Goal: Task Accomplishment & Management: Manage account settings

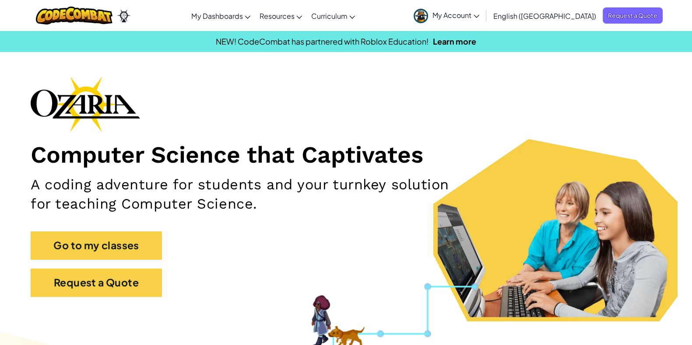
click at [0, 0] on link "Ozaria Teacher Dashboard" at bounding box center [0, 0] width 0 height 0
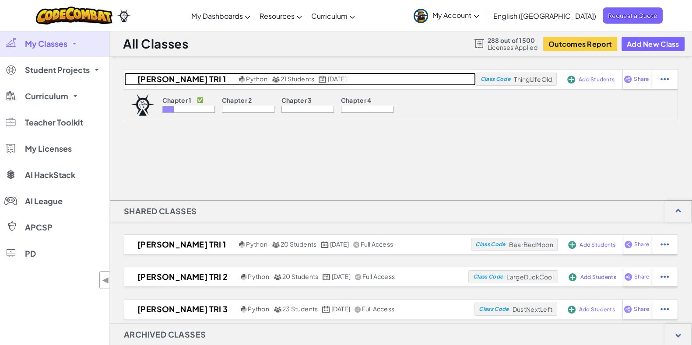
click at [159, 80] on h2 "[PERSON_NAME] Tri 1" at bounding box center [180, 79] width 113 height 13
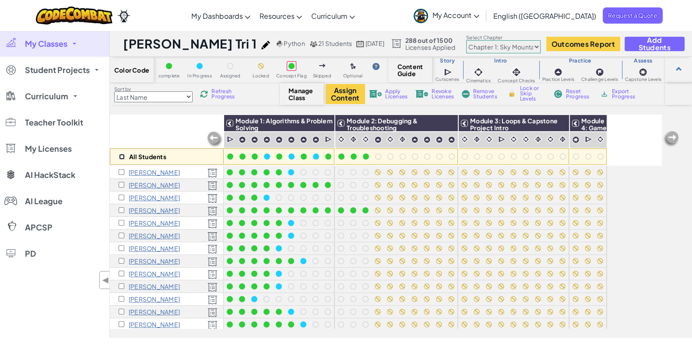
click at [120, 157] on input "checkbox" at bounding box center [122, 157] width 6 height 6
checkbox input "true"
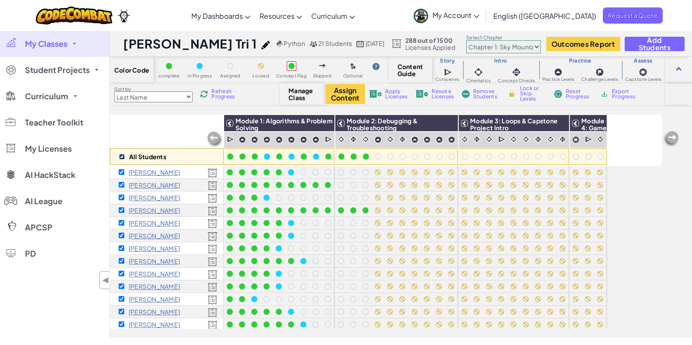
checkbox input "true"
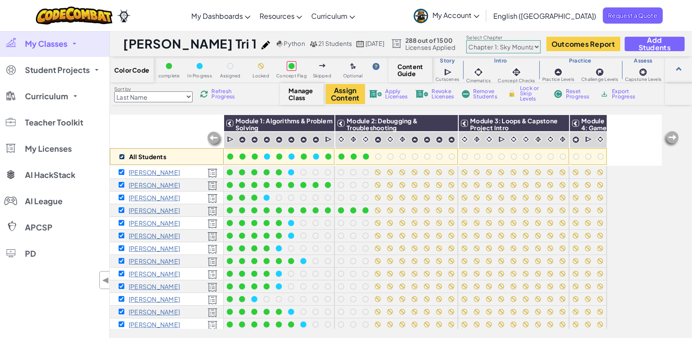
checkbox input "true"
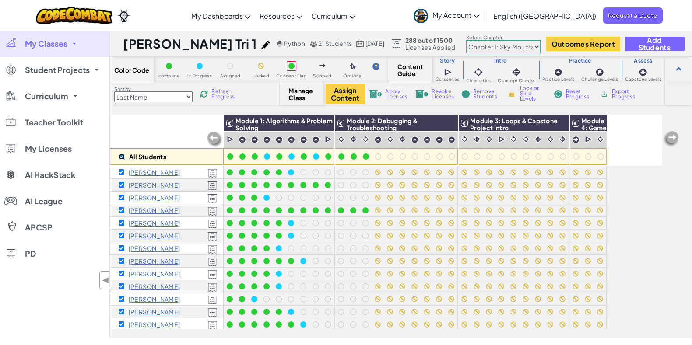
checkbox input "true"
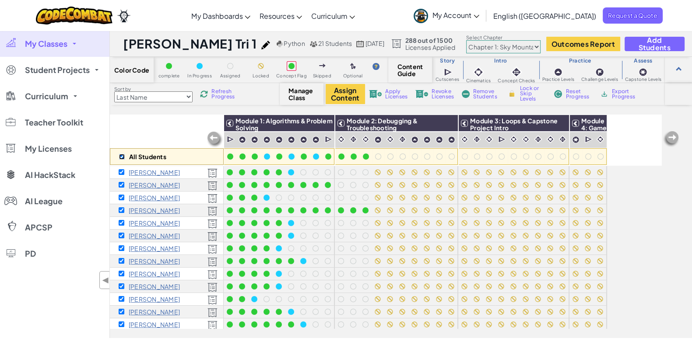
checkbox input "true"
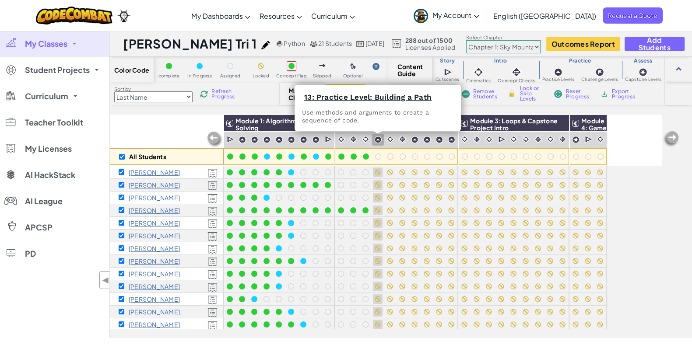
click at [379, 143] on div at bounding box center [378, 140] width 8 height 8
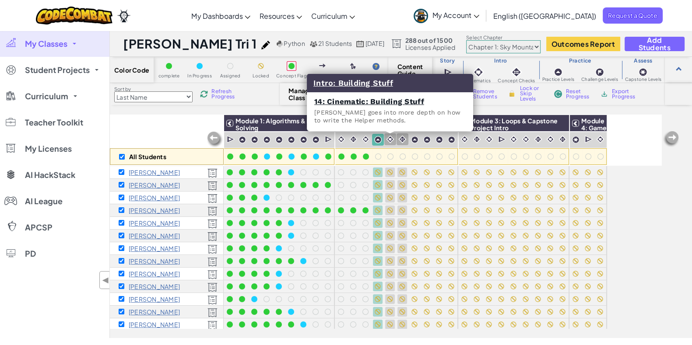
click at [391, 143] on img at bounding box center [390, 139] width 8 height 8
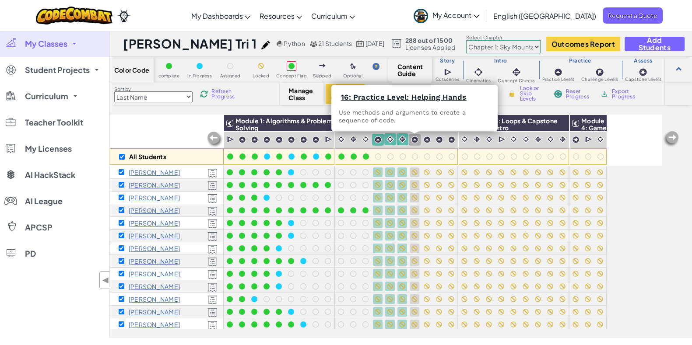
click at [415, 141] on img at bounding box center [414, 139] width 7 height 7
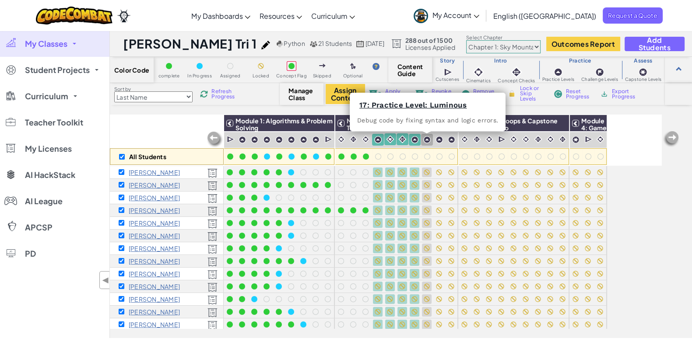
click at [428, 140] on img at bounding box center [426, 139] width 7 height 7
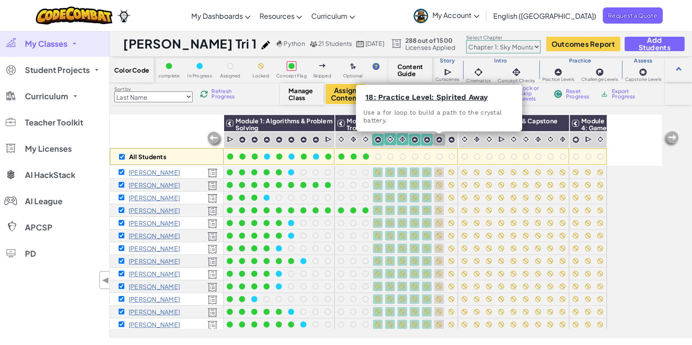
click at [440, 140] on img at bounding box center [439, 139] width 7 height 7
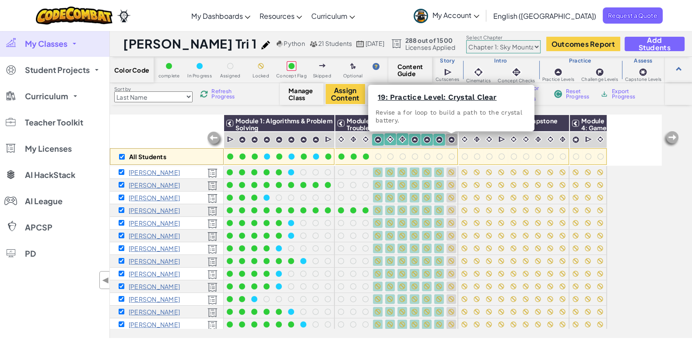
click at [451, 140] on img at bounding box center [451, 139] width 7 height 7
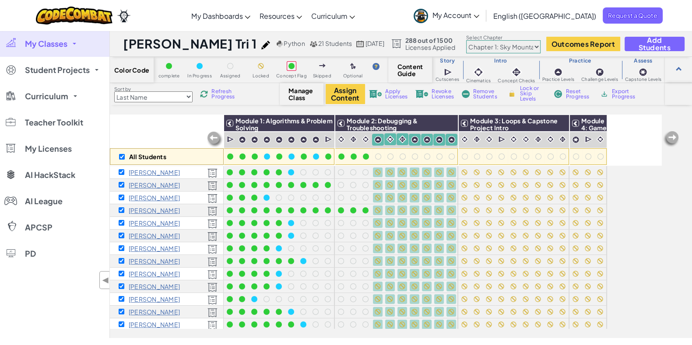
click at [528, 94] on span "Lock or Skip Levels" at bounding box center [533, 94] width 26 height 16
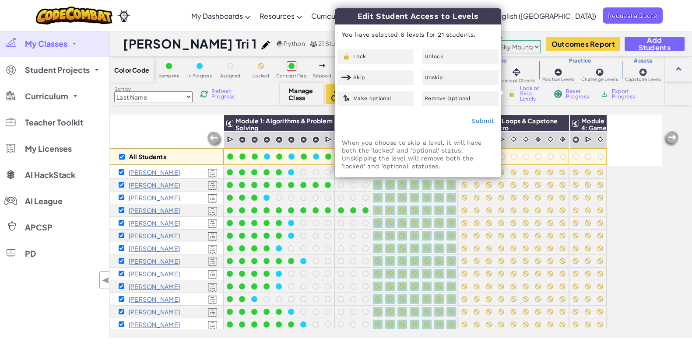
click at [449, 58] on div "Unlock" at bounding box center [461, 56] width 76 height 14
click at [383, 51] on div "Lock" at bounding box center [376, 56] width 76 height 14
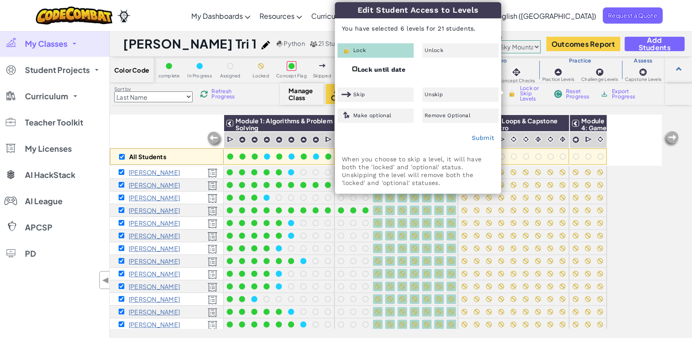
click at [354, 69] on input "Lock until date" at bounding box center [355, 69] width 6 height 6
checkbox input "true"
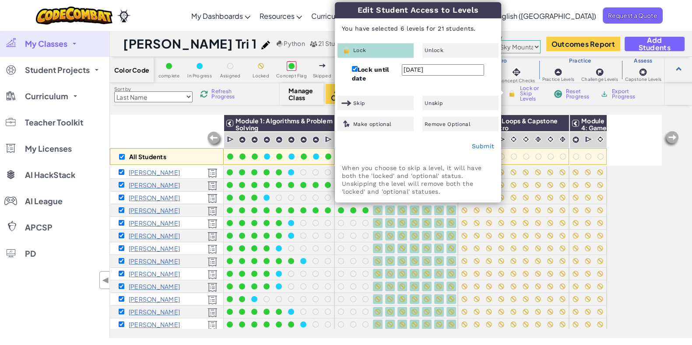
click at [416, 68] on input "[DATE]" at bounding box center [443, 69] width 82 height 11
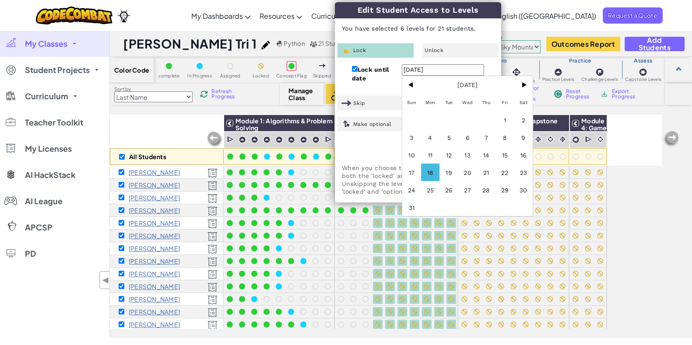
click at [458, 169] on span "19" at bounding box center [449, 173] width 19 height 18
type input "[DATE]"
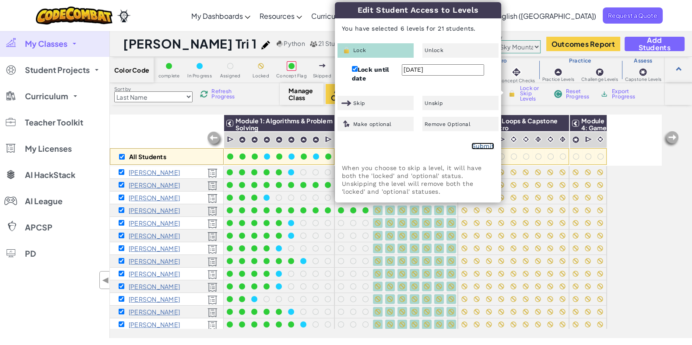
click at [484, 143] on link "Submit" at bounding box center [483, 146] width 23 height 7
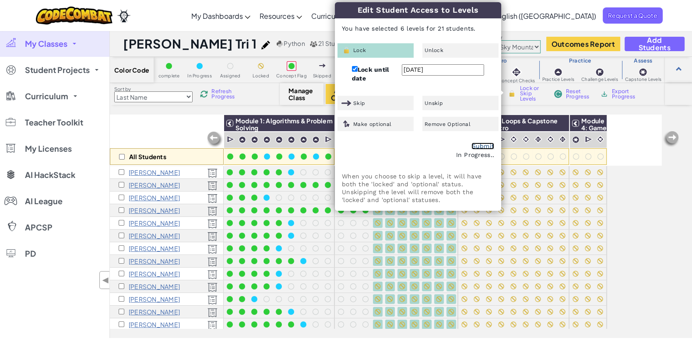
checkbox input "false"
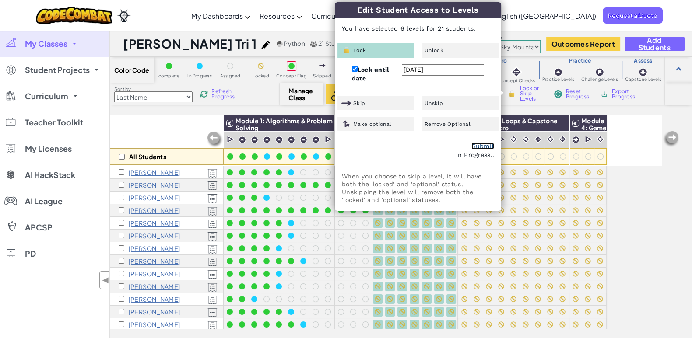
checkbox input "false"
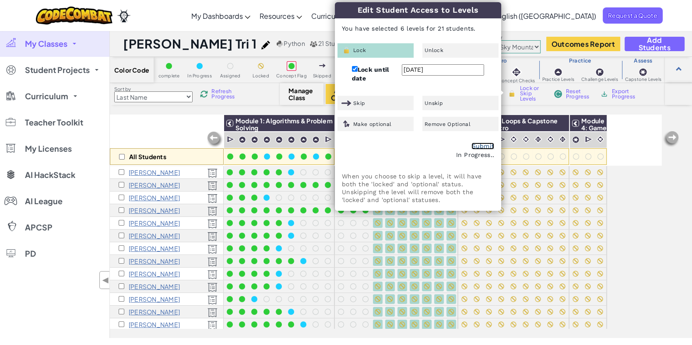
checkbox input "false"
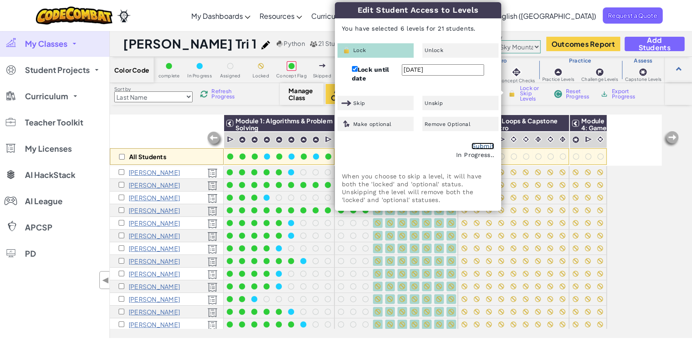
checkbox input "false"
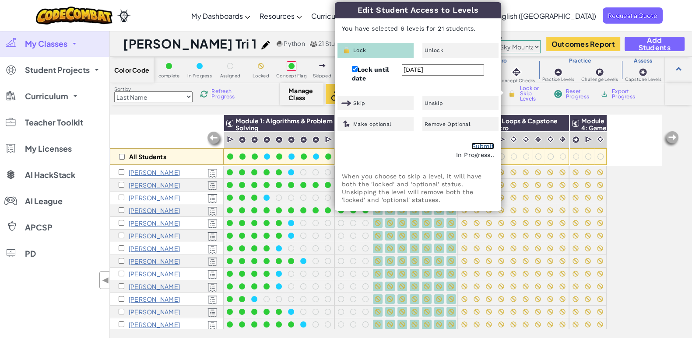
checkbox input "false"
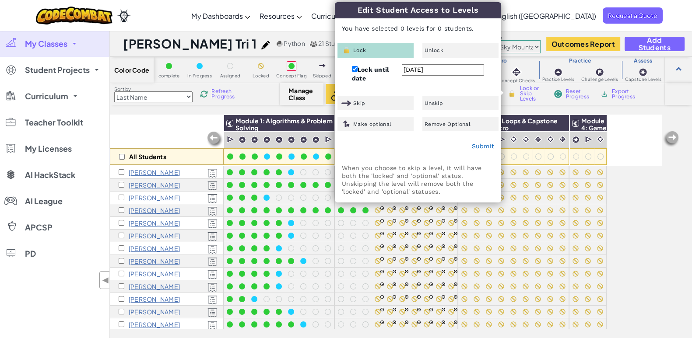
click at [622, 191] on div "All Students Module 1: Algorithms & Problem Solving Module 2: Debugging & Troub…" at bounding box center [386, 178] width 552 height 302
